Goal: Information Seeking & Learning: Learn about a topic

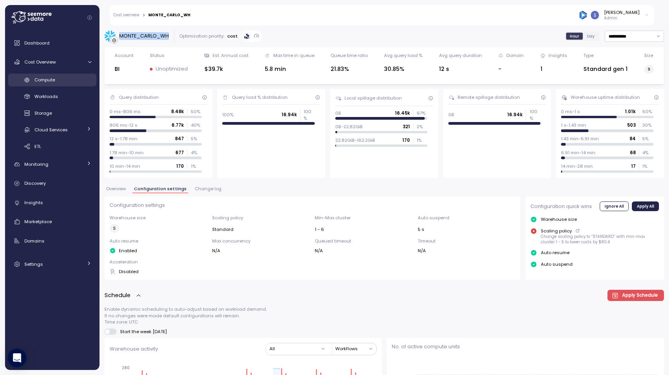
click at [68, 81] on div "Compute" at bounding box center [62, 80] width 57 height 8
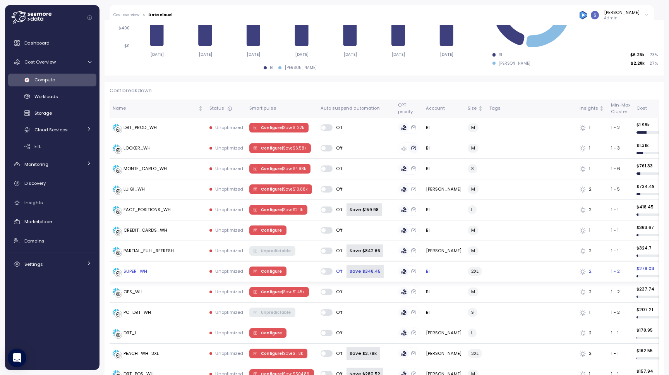
scroll to position [80, 0]
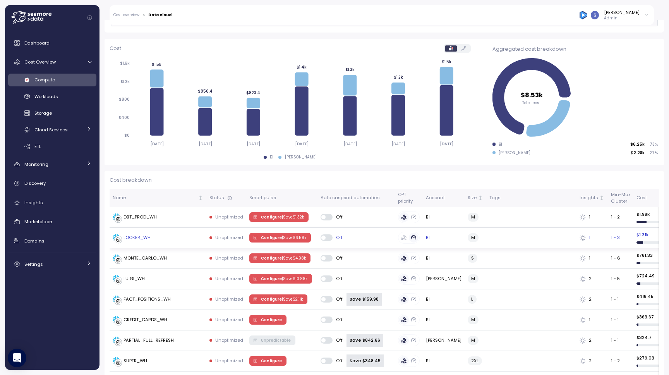
click at [159, 234] on div "LOOKER_WH" at bounding box center [158, 238] width 91 height 8
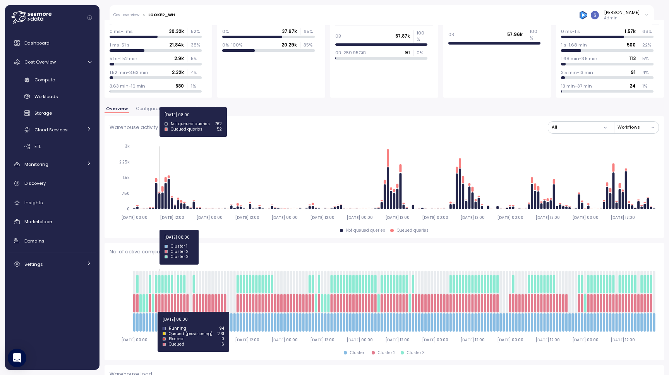
scroll to position [157, 0]
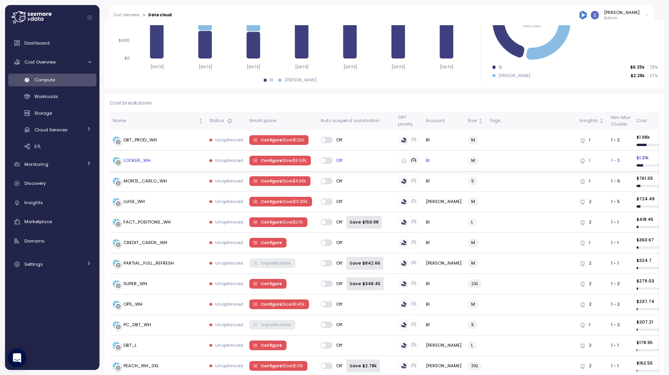
click at [288, 161] on p "| Save $ 6.58k" at bounding box center [294, 160] width 24 height 5
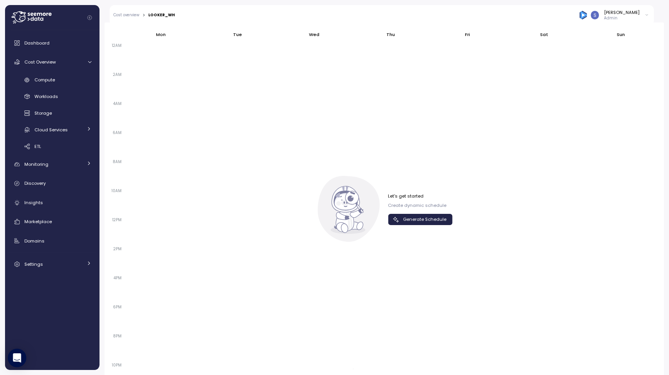
scroll to position [508, 0]
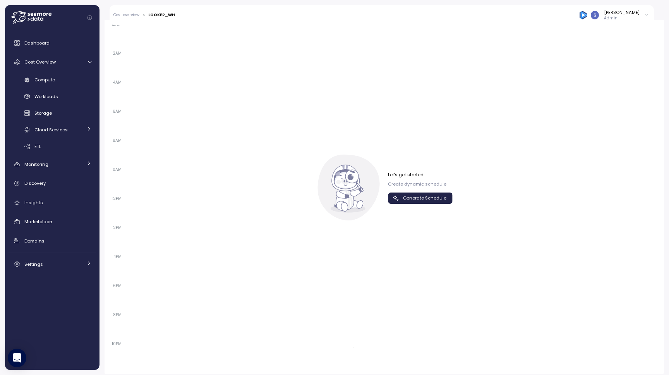
click at [418, 193] on span "Generate Schedule" at bounding box center [424, 198] width 43 height 10
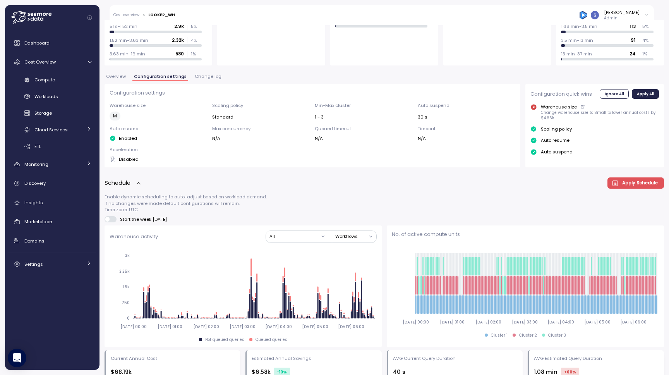
scroll to position [119, 0]
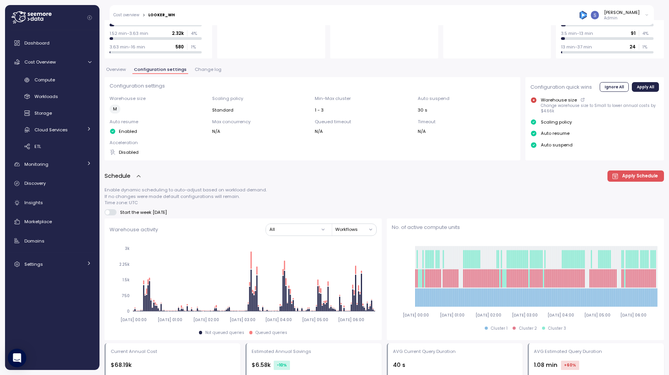
click at [108, 213] on span at bounding box center [107, 212] width 4 height 4
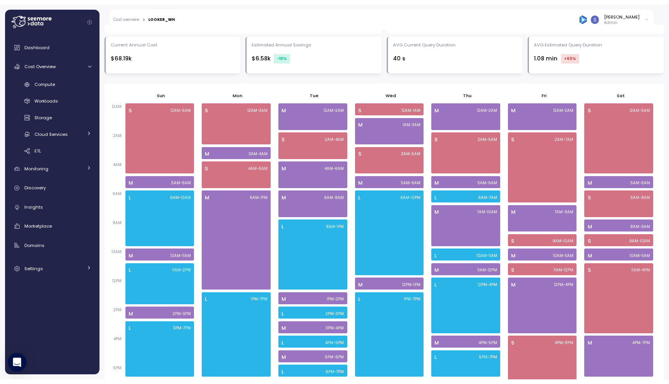
scroll to position [466, 0]
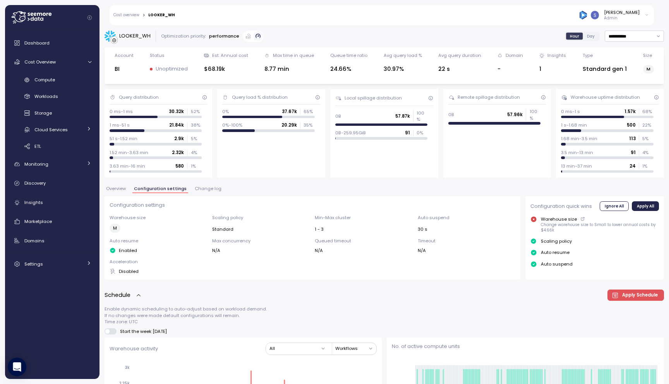
click at [119, 187] on span "Overview" at bounding box center [116, 189] width 20 height 4
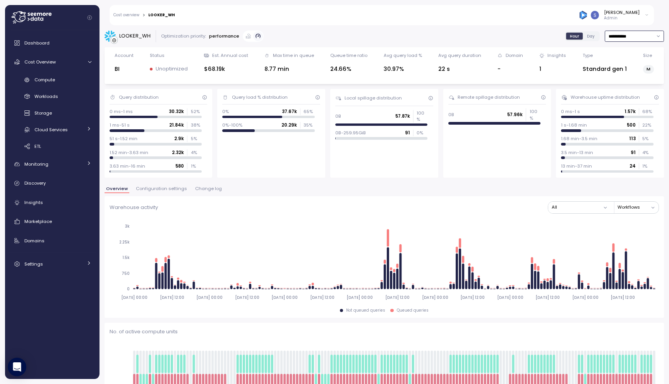
click at [649, 33] on input "**********" at bounding box center [634, 36] width 59 height 11
click at [632, 61] on div "Last 3 days" at bounding box center [630, 61] width 26 height 6
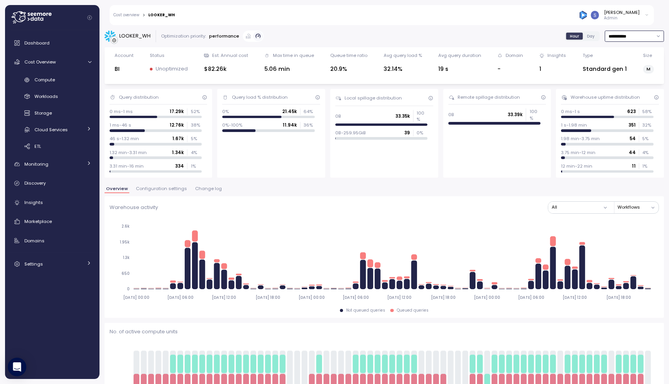
click at [637, 34] on input "**********" at bounding box center [634, 36] width 59 height 11
click at [632, 52] on div "[DATE]" at bounding box center [624, 51] width 14 height 6
type input "*********"
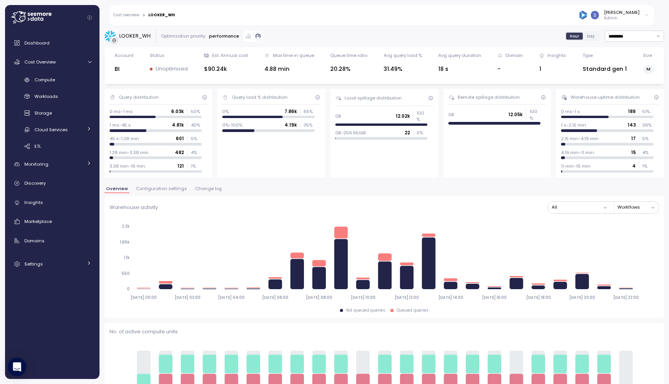
click at [166, 190] on span "Configuration settings" at bounding box center [161, 189] width 51 height 4
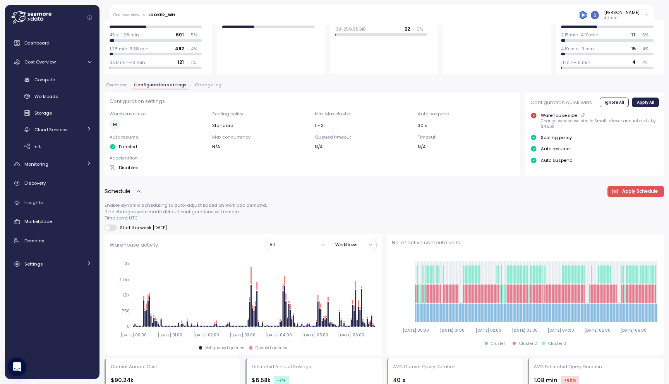
scroll to position [43, 0]
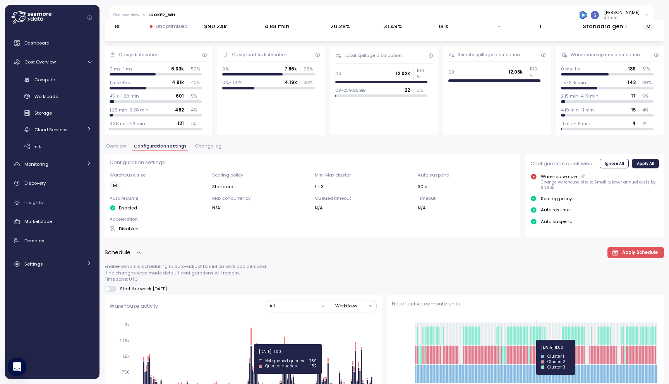
click at [537, 340] on icon at bounding box center [535, 336] width 1 height 19
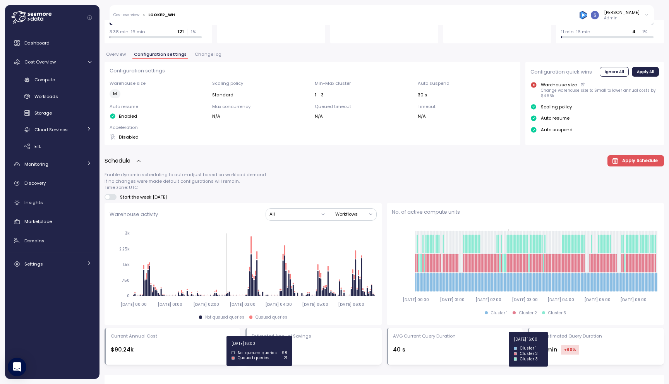
scroll to position [209, 0]
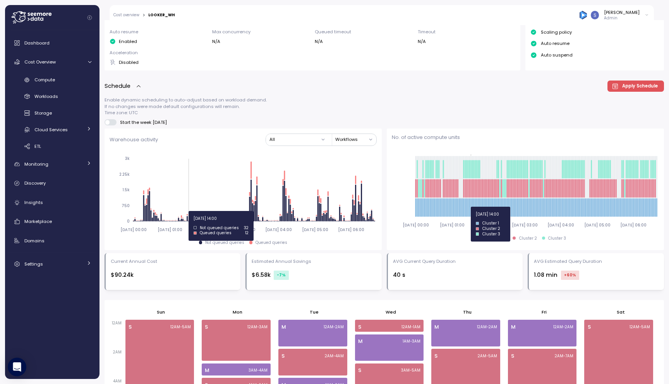
click at [471, 206] on icon at bounding box center [470, 208] width 1 height 19
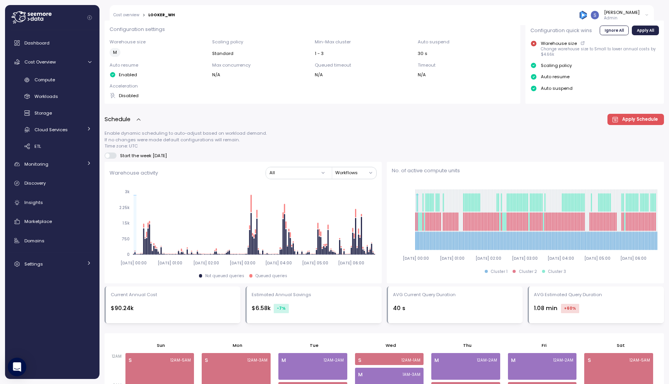
scroll to position [251, 0]
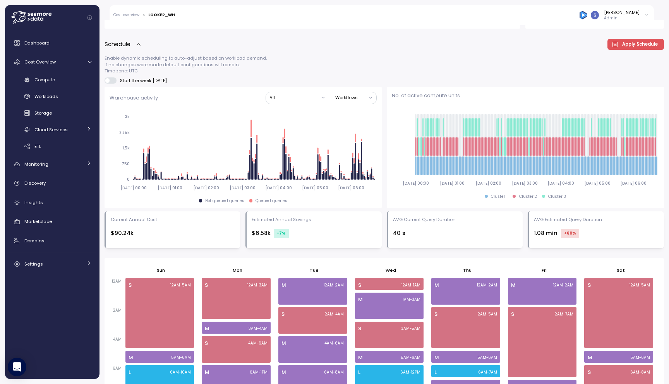
click at [406, 126] on icon "[DATE] 00:00 [DATE] 01:00 [DATE] 02:00 [DATE] 03:00 [DATE] 04:00 [DATE] 05:00 […" at bounding box center [525, 148] width 267 height 86
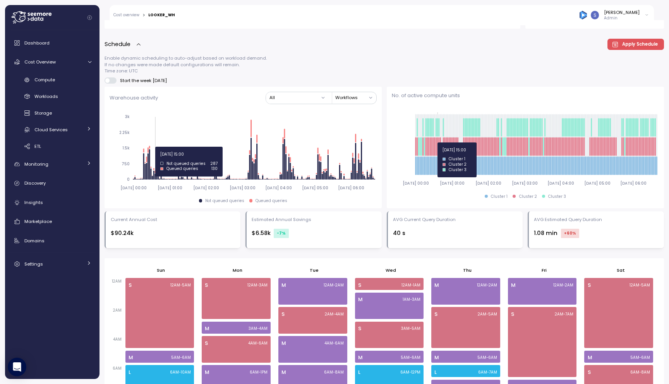
click at [438, 142] on icon at bounding box center [437, 146] width 1 height 19
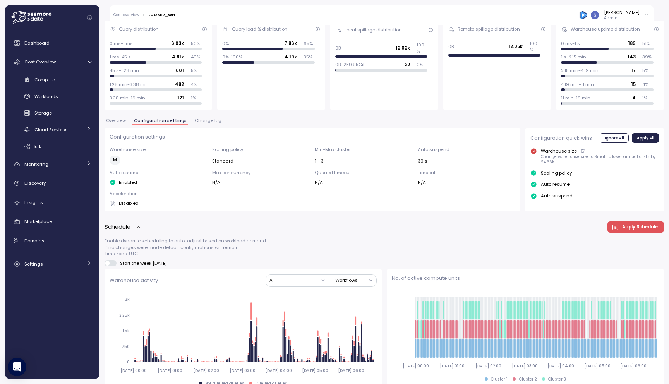
scroll to position [0, 0]
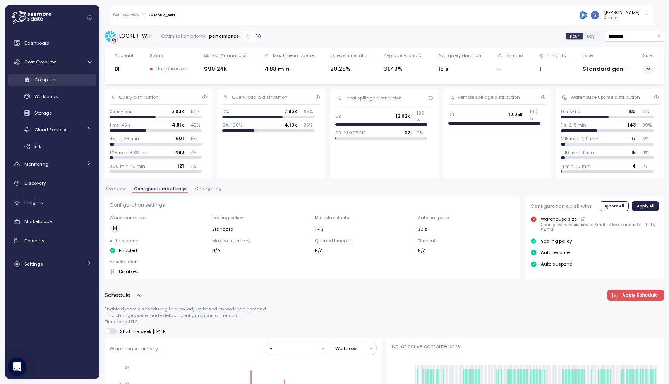
click at [58, 78] on div "Compute" at bounding box center [62, 80] width 57 height 8
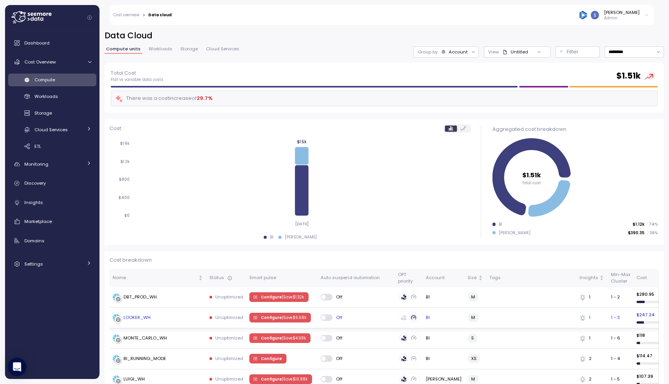
click at [185, 319] on div "LOOKER_WH" at bounding box center [158, 318] width 91 height 8
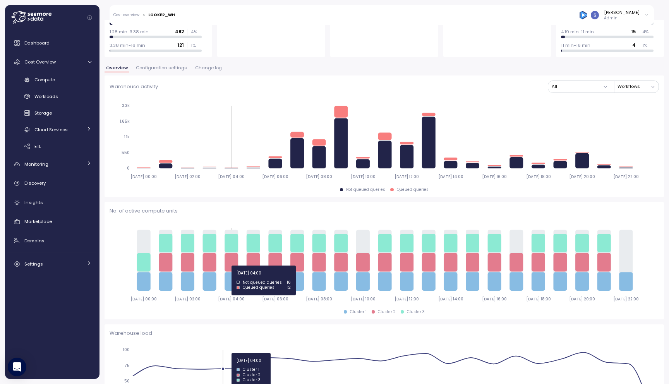
scroll to position [161, 0]
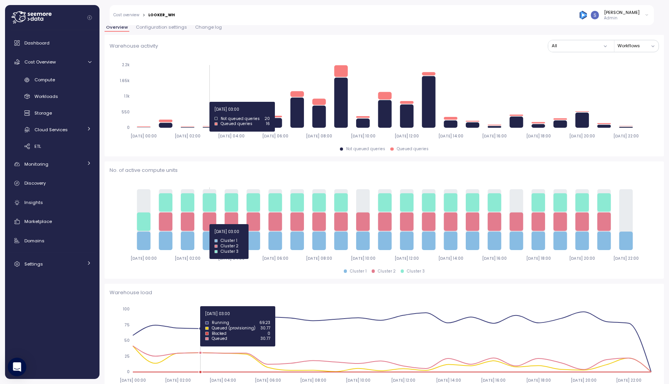
drag, startPoint x: 124, startPoint y: 192, endPoint x: 218, endPoint y: 224, distance: 99.2
click at [217, 224] on icon "2025-09-03 00:00 2025-09-03 02:00 2025-09-03 04:00 2025-09-03 06:00 2025-09-03 …" at bounding box center [384, 223] width 549 height 86
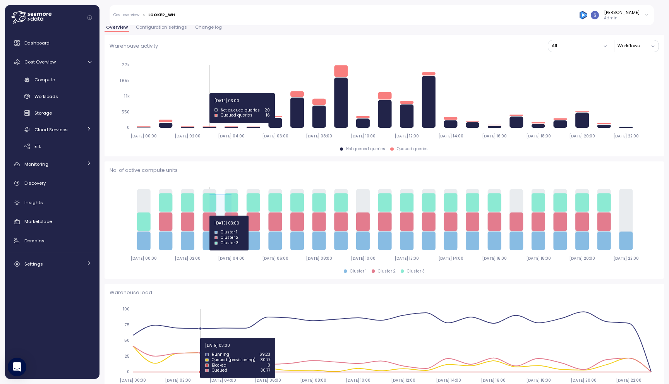
drag, startPoint x: 223, startPoint y: 213, endPoint x: 190, endPoint y: 230, distance: 37.4
click at [190, 230] on icon "2025-09-03 00:00 2025-09-03 02:00 2025-09-03 04:00 2025-09-03 06:00 2025-09-03 …" at bounding box center [384, 223] width 549 height 86
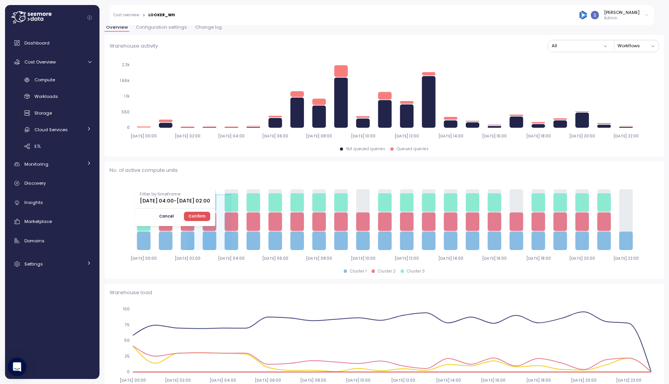
click at [174, 217] on span "Cancel" at bounding box center [166, 216] width 15 height 9
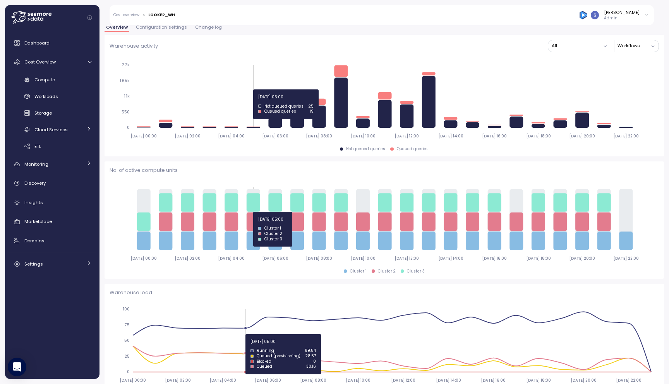
drag, startPoint x: 124, startPoint y: 210, endPoint x: 247, endPoint y: 211, distance: 123.1
click at [247, 211] on icon "2025-09-03 00:00 2025-09-03 02:00 2025-09-03 04:00 2025-09-03 06:00 2025-09-03 …" at bounding box center [384, 223] width 549 height 86
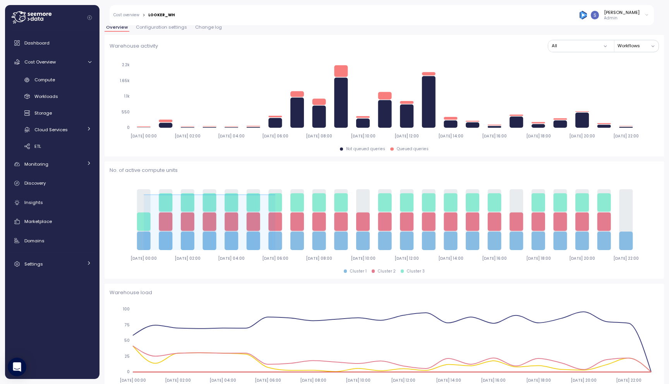
drag, startPoint x: 264, startPoint y: 207, endPoint x: 129, endPoint y: 222, distance: 136.3
click at [129, 222] on icon "2025-09-03 00:00 2025-09-03 02:00 2025-09-03 04:00 2025-09-03 06:00 2025-09-03 …" at bounding box center [384, 223] width 549 height 86
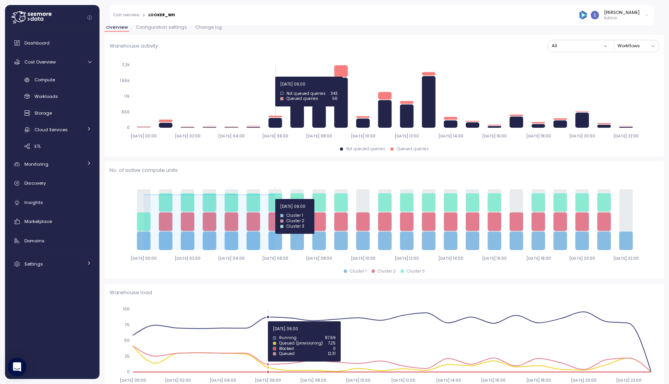
click at [274, 199] on icon at bounding box center [210, 222] width 132 height 55
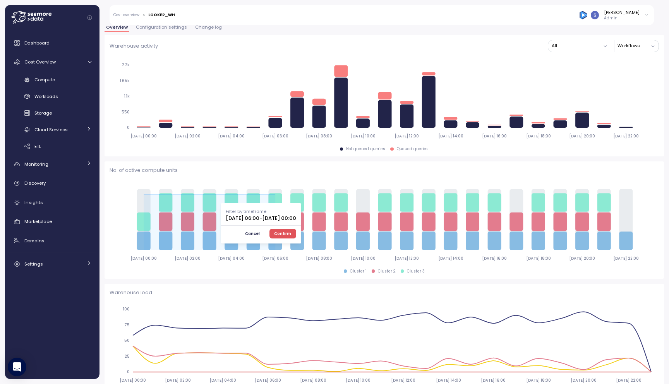
click at [291, 234] on span "Confirm" at bounding box center [282, 233] width 17 height 9
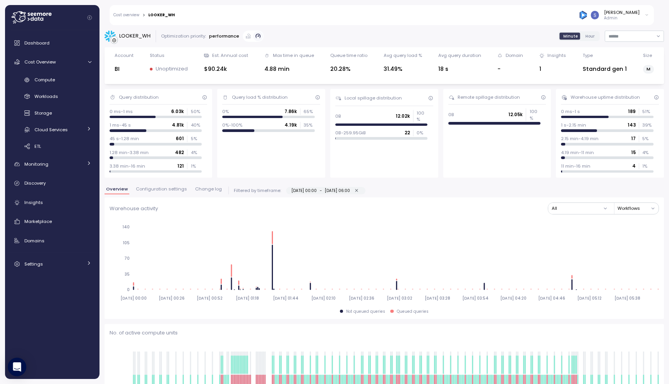
click at [588, 38] on span "Hour" at bounding box center [589, 36] width 9 height 6
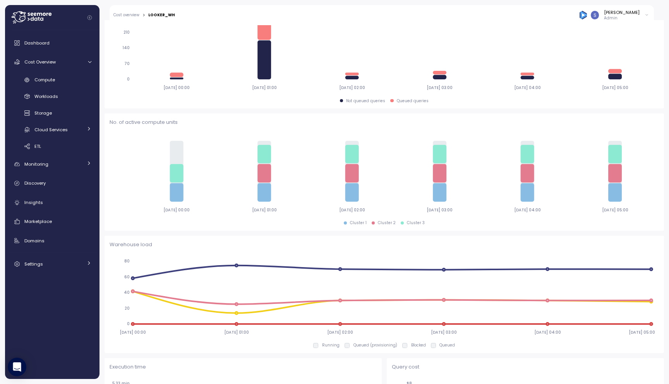
scroll to position [208, 0]
